Goal: Find specific page/section: Find specific page/section

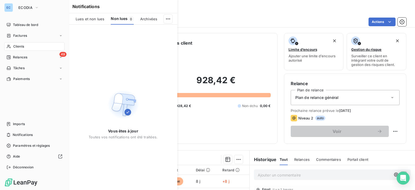
scroll to position [81, 0]
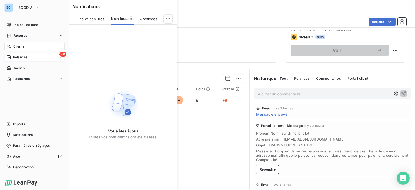
click at [11, 55] on div "Relances" at bounding box center [16, 57] width 21 height 5
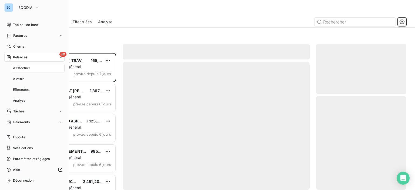
scroll to position [133, 86]
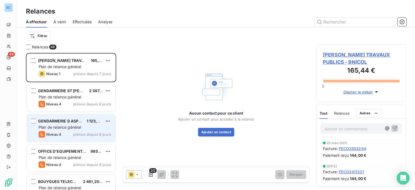
click at [70, 129] on span "Plan de relance général" at bounding box center [60, 127] width 42 height 5
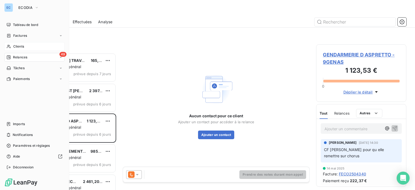
click at [15, 44] on span "Clients" at bounding box center [18, 46] width 11 height 5
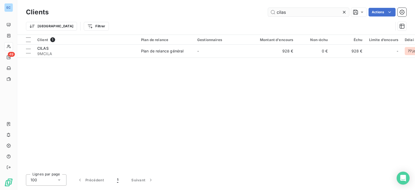
click at [298, 13] on input "cilas" at bounding box center [308, 12] width 81 height 9
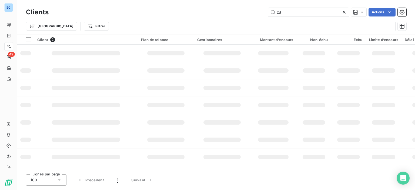
type input "c"
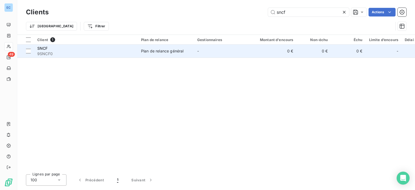
type input "sncf"
click at [160, 51] on div "Plan de relance général" at bounding box center [162, 50] width 42 height 5
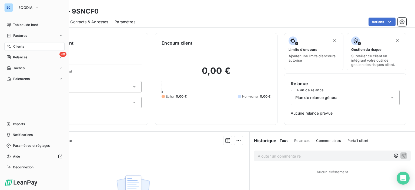
click at [18, 45] on span "Clients" at bounding box center [18, 46] width 11 height 5
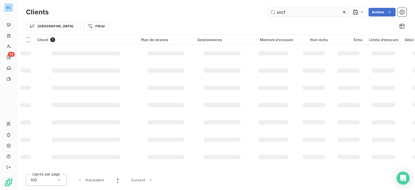
click at [293, 10] on input "sncf" at bounding box center [308, 12] width 81 height 9
type input "s"
type input "C"
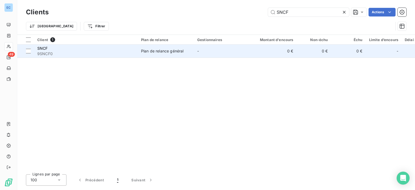
type input "SNCF"
click at [161, 49] on div "Plan de relance général" at bounding box center [162, 50] width 42 height 5
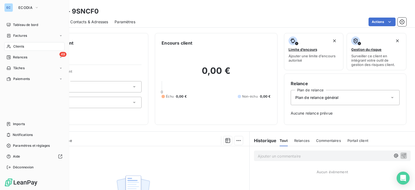
click at [18, 47] on span "Clients" at bounding box center [18, 46] width 11 height 5
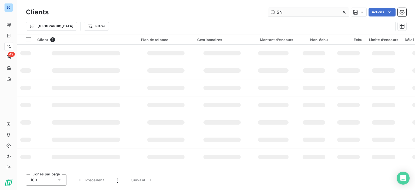
type input "S"
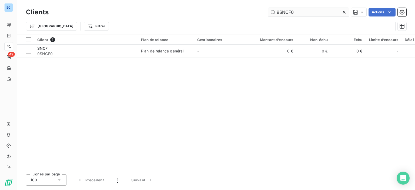
click at [274, 13] on input "9SNCF0" at bounding box center [308, 12] width 81 height 9
type input "9SNCF0"
click at [52, 40] on span "1" at bounding box center [52, 39] width 5 height 5
drag, startPoint x: 291, startPoint y: 14, endPoint x: 274, endPoint y: 16, distance: 17.8
click at [274, 16] on div "Clients 9SNCF0 Actions" at bounding box center [216, 11] width 381 height 11
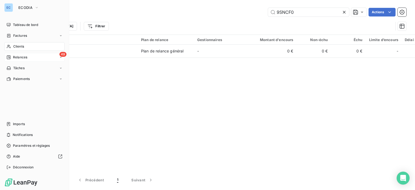
click at [63, 55] on span "49" at bounding box center [63, 54] width 7 height 5
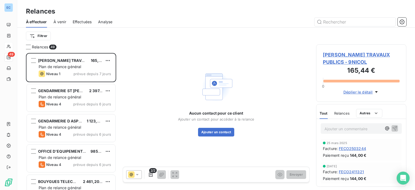
scroll to position [133, 86]
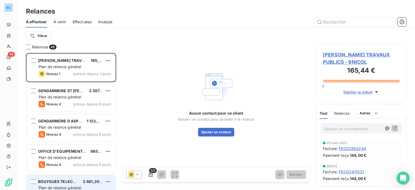
click at [66, 181] on span "BOUYGUES TELECOM" at bounding box center [58, 181] width 41 height 5
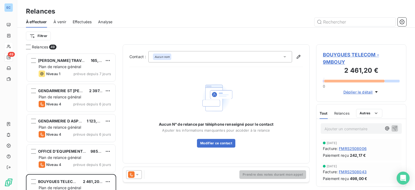
click at [346, 59] on span "BOUYGUES TELECOM - 9MBOUY" at bounding box center [361, 58] width 77 height 15
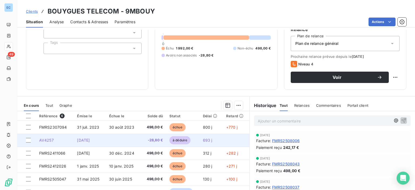
scroll to position [95, 0]
